Goal: Information Seeking & Learning: Learn about a topic

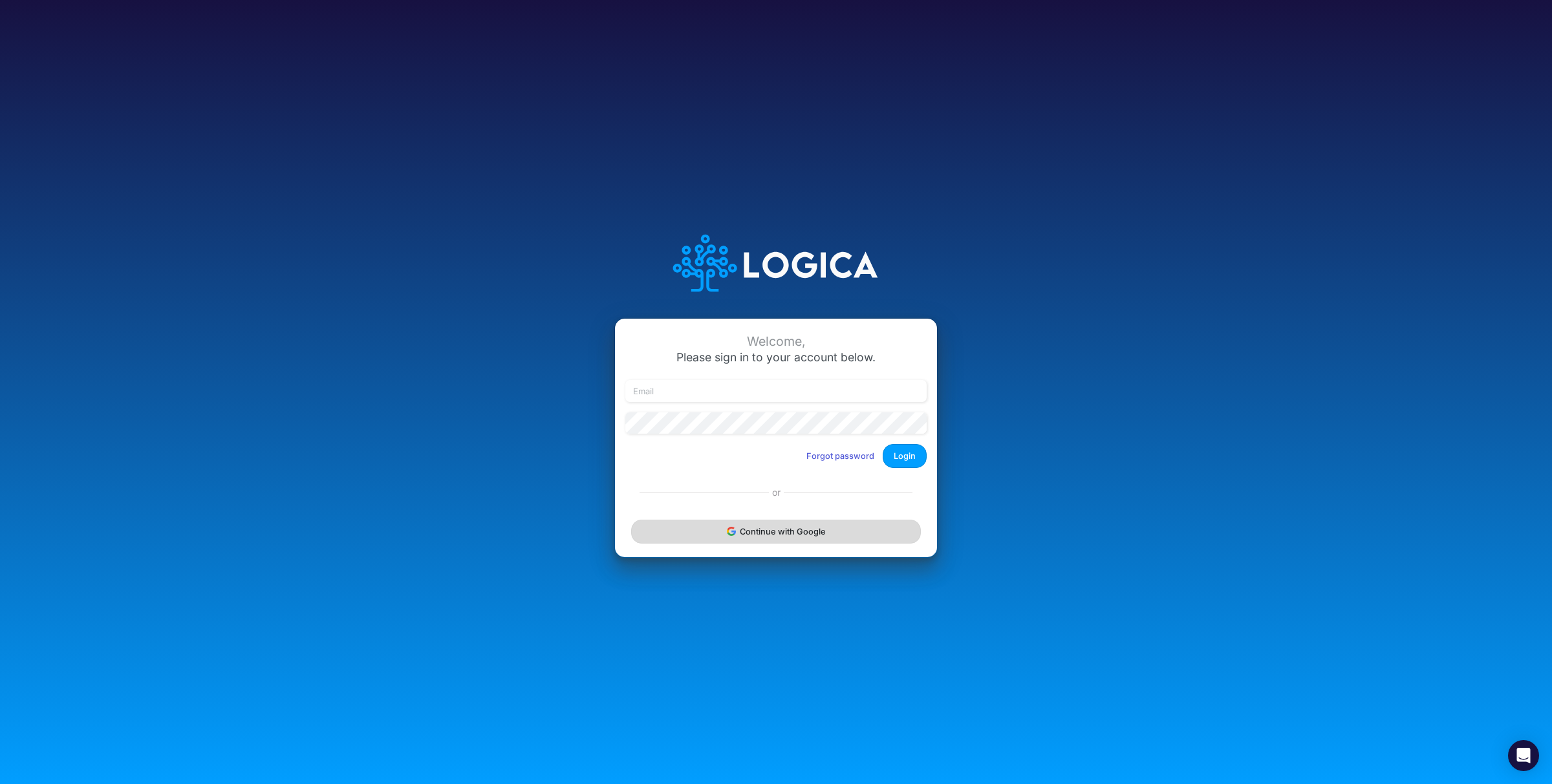
click at [789, 536] on button "Continue with Google" at bounding box center [776, 532] width 289 height 24
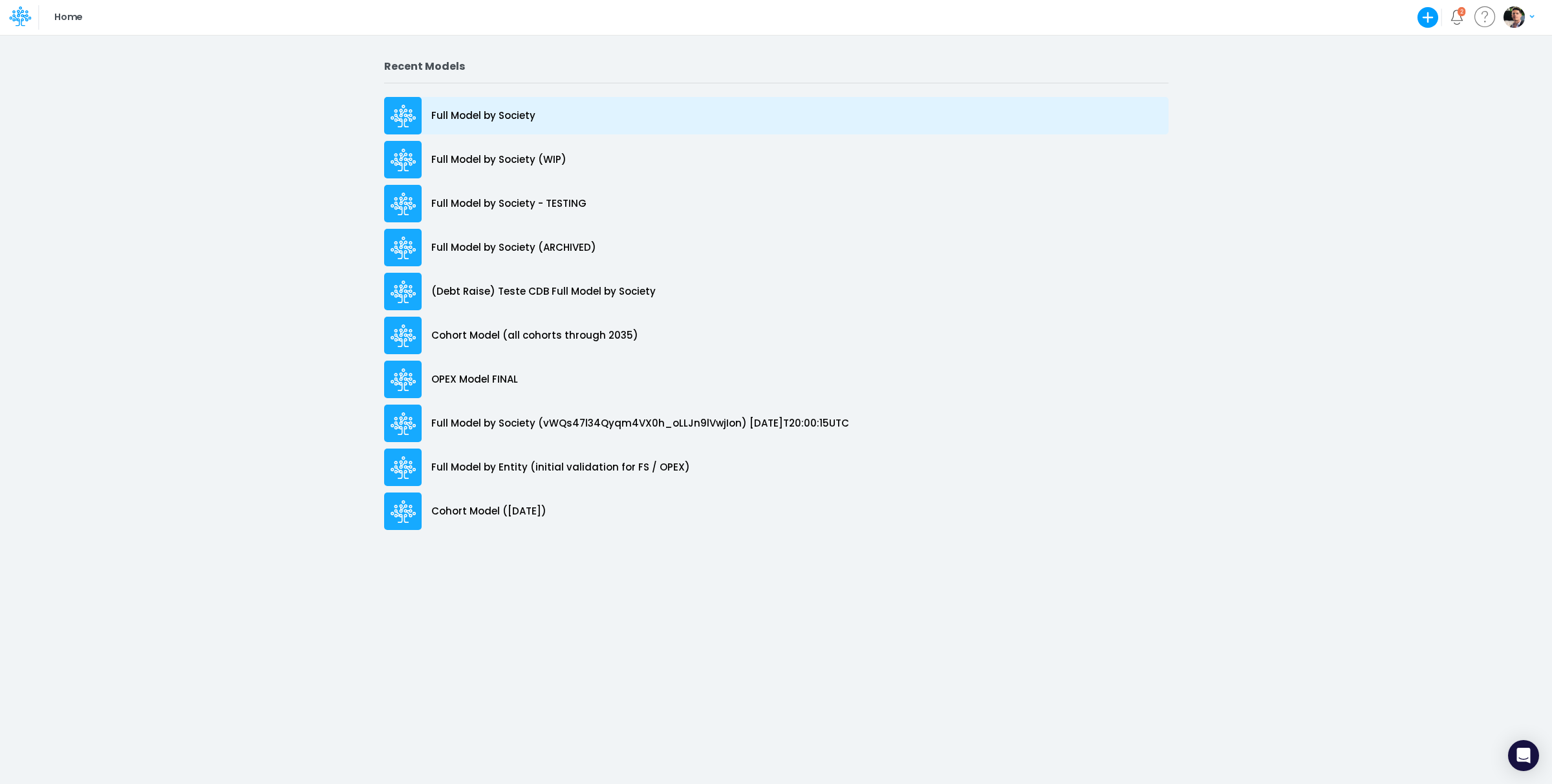
click at [452, 122] on p "Full Model by Society" at bounding box center [483, 116] width 105 height 15
